Goal: Check status: Check status

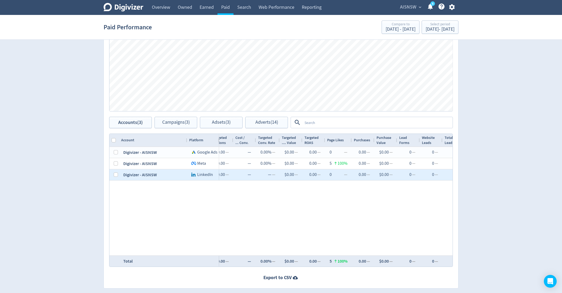
scroll to position [0, 522]
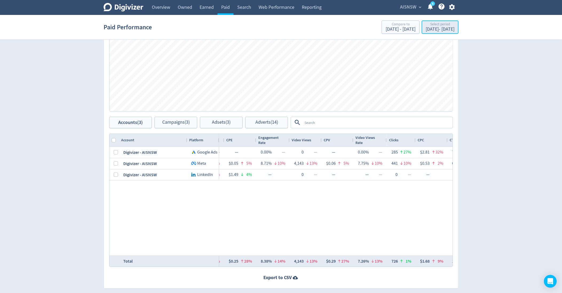
click at [434, 30] on div "[DATE] - [DATE]" at bounding box center [440, 29] width 29 height 5
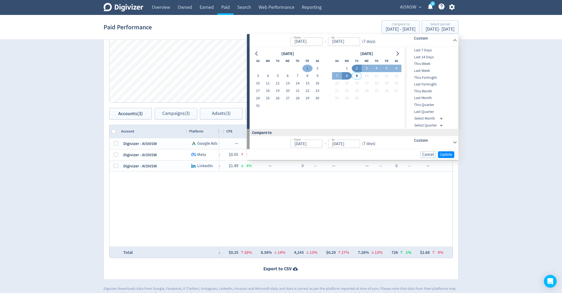
click at [307, 69] on button "1" at bounding box center [308, 68] width 10 height 7
type input "[DATE]"
click at [268, 83] on button "11" at bounding box center [268, 83] width 10 height 7
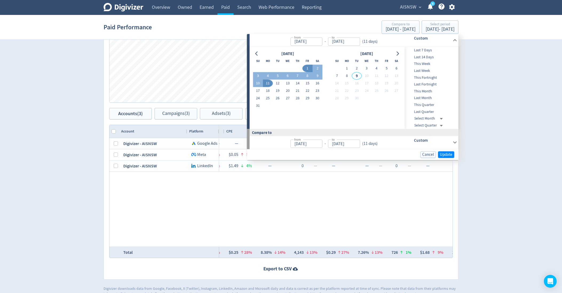
type input "[DATE]"
click at [268, 83] on button "11" at bounding box center [268, 83] width 10 height 7
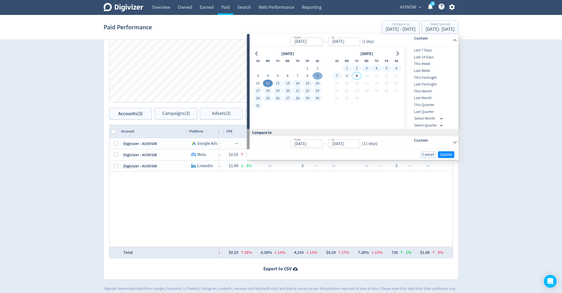
click at [313, 77] on button "9" at bounding box center [317, 75] width 10 height 7
type input "[DATE]"
click at [347, 75] on button "8" at bounding box center [347, 75] width 10 height 7
type input "[DATE]"
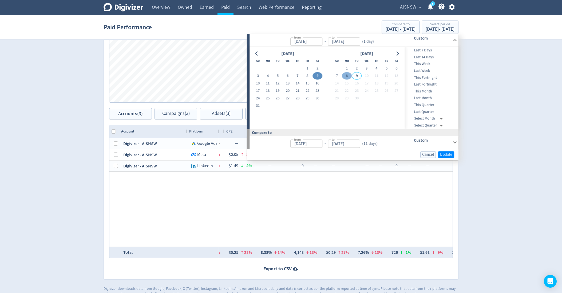
type input "[DATE]"
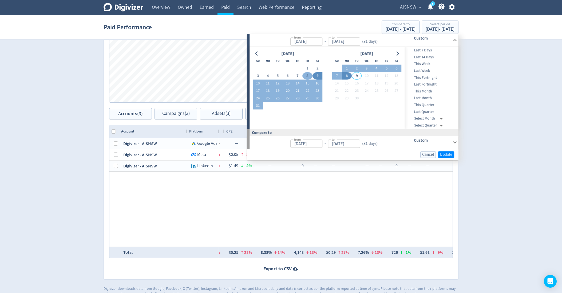
click at [306, 72] on button "8" at bounding box center [308, 75] width 10 height 7
type input "[DATE]"
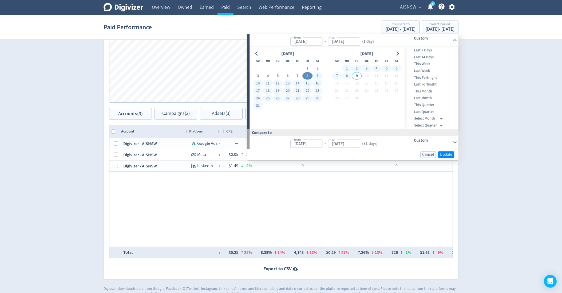
click at [345, 75] on button "8" at bounding box center [347, 75] width 10 height 7
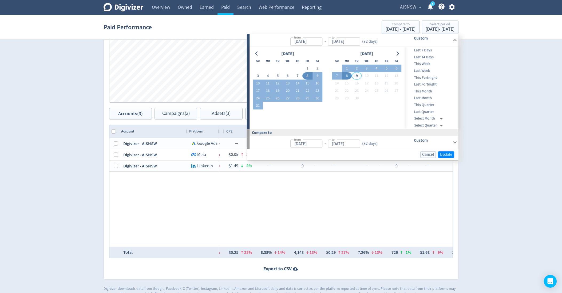
type input "[DATE]"
click at [448, 156] on span "Update" at bounding box center [446, 155] width 13 height 4
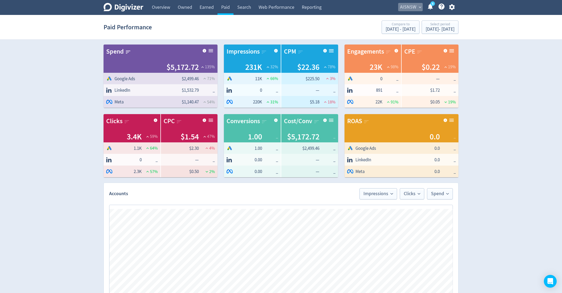
click at [417, 10] on button "AISNSW expand_more" at bounding box center [410, 7] width 25 height 9
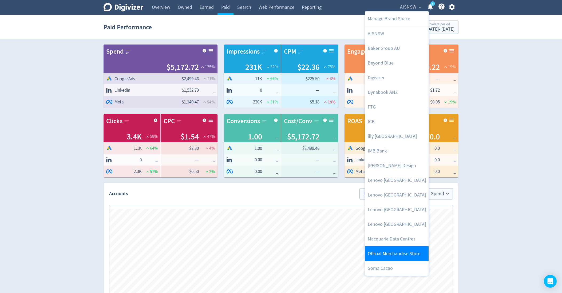
click at [395, 254] on link "Official Merchandise Store" at bounding box center [397, 254] width 64 height 15
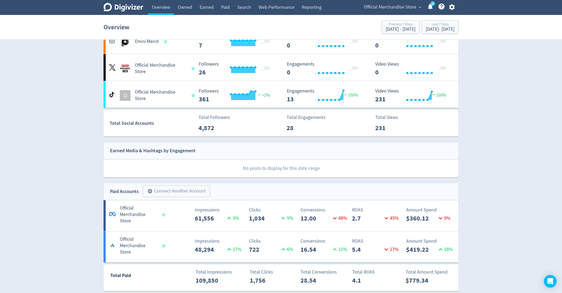
scroll to position [409, 0]
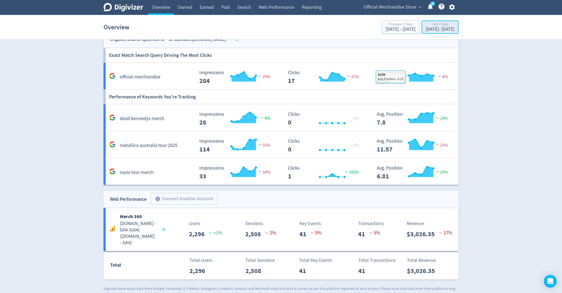
click at [434, 26] on div "Last 7 Days" at bounding box center [440, 24] width 29 height 5
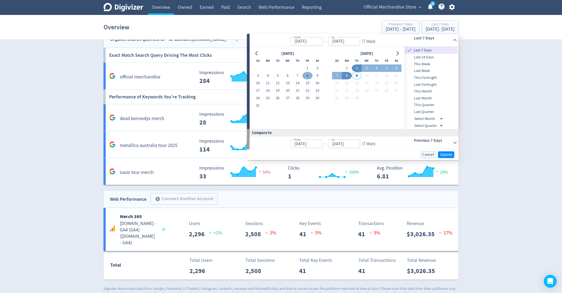
click at [306, 76] on button "8" at bounding box center [308, 75] width 10 height 7
type input "[DATE]"
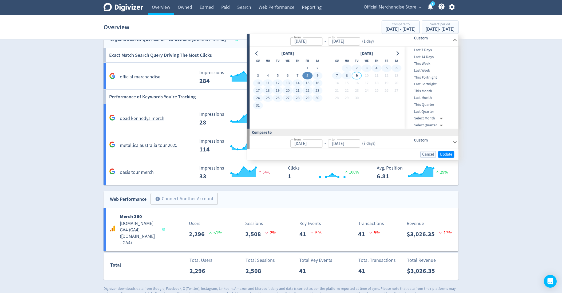
click at [345, 79] on button "8" at bounding box center [347, 75] width 10 height 7
type input "[DATE]"
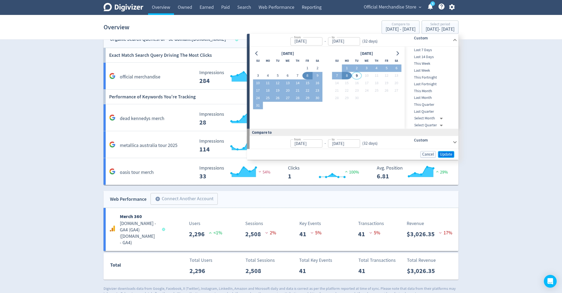
click at [448, 157] on button "Update" at bounding box center [446, 154] width 16 height 7
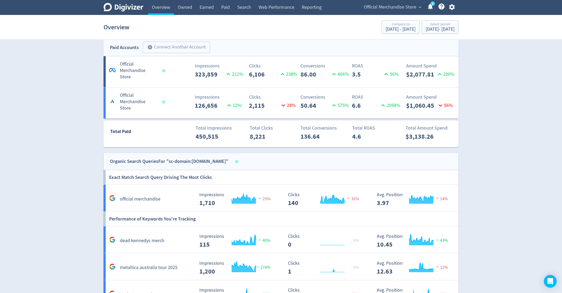
scroll to position [257, 0]
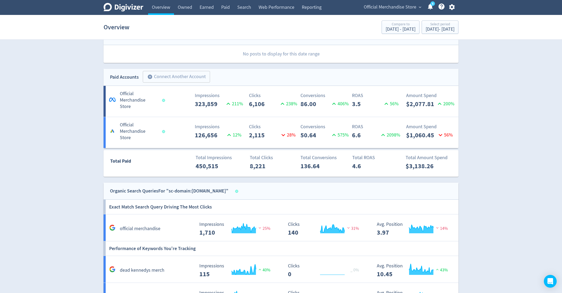
click at [379, 136] on Store-7 "Official Merchandise Store Impressions 126,656 12 % Clicks 2,115 28 % Conversio…" at bounding box center [281, 132] width 355 height 31
